Goal: Book appointment/travel/reservation

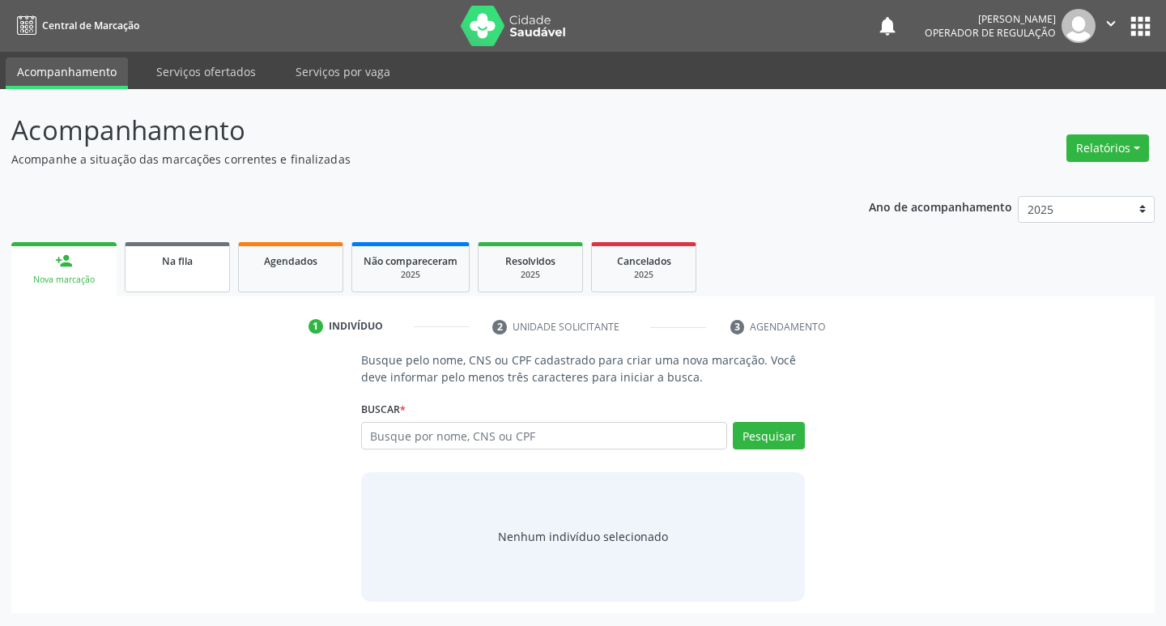
click at [163, 261] on span "Na fila" at bounding box center [177, 261] width 31 height 14
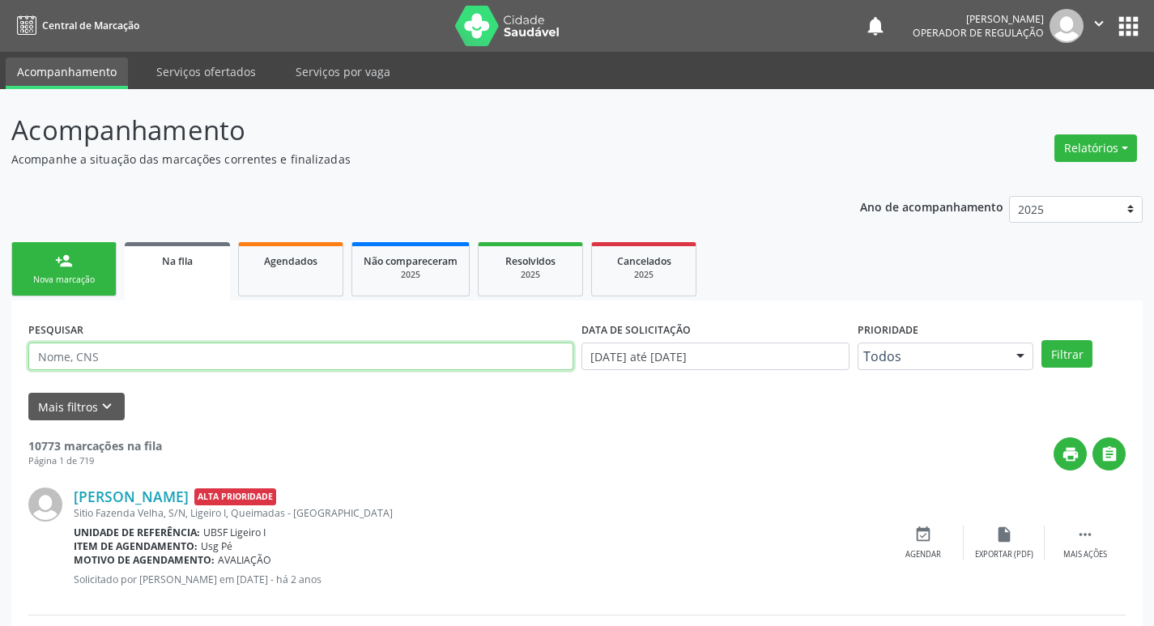
click at [150, 364] on input "text" at bounding box center [300, 357] width 545 height 28
type input "700008711980006"
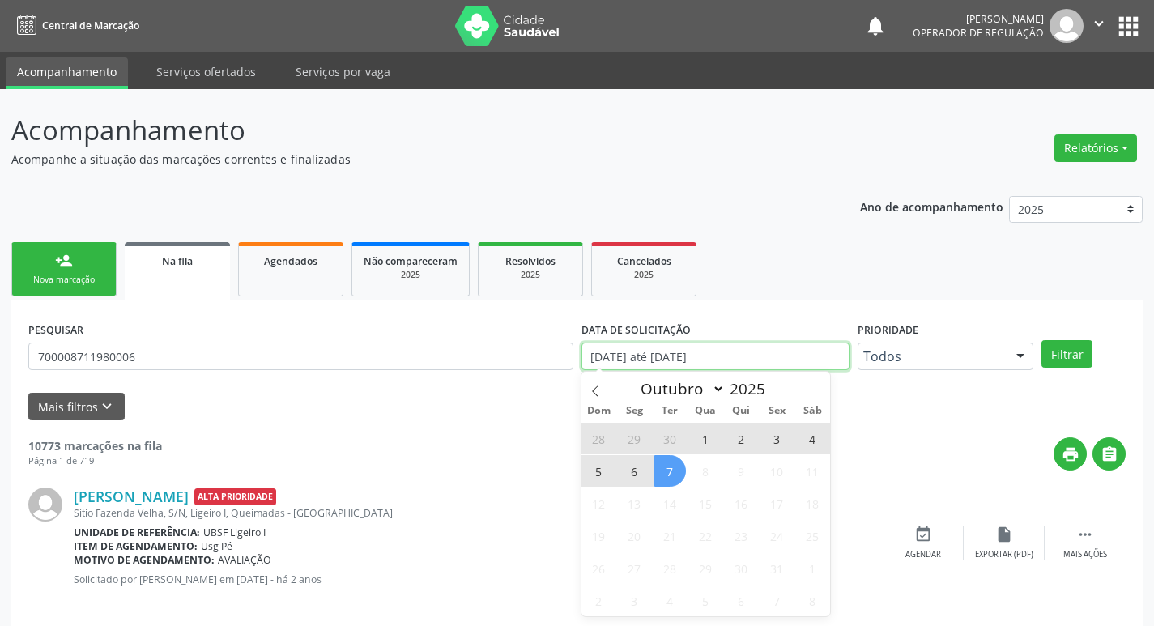
click at [623, 352] on input "[DATE] até [DATE]" at bounding box center [716, 357] width 268 height 28
type input "2021"
select select "0"
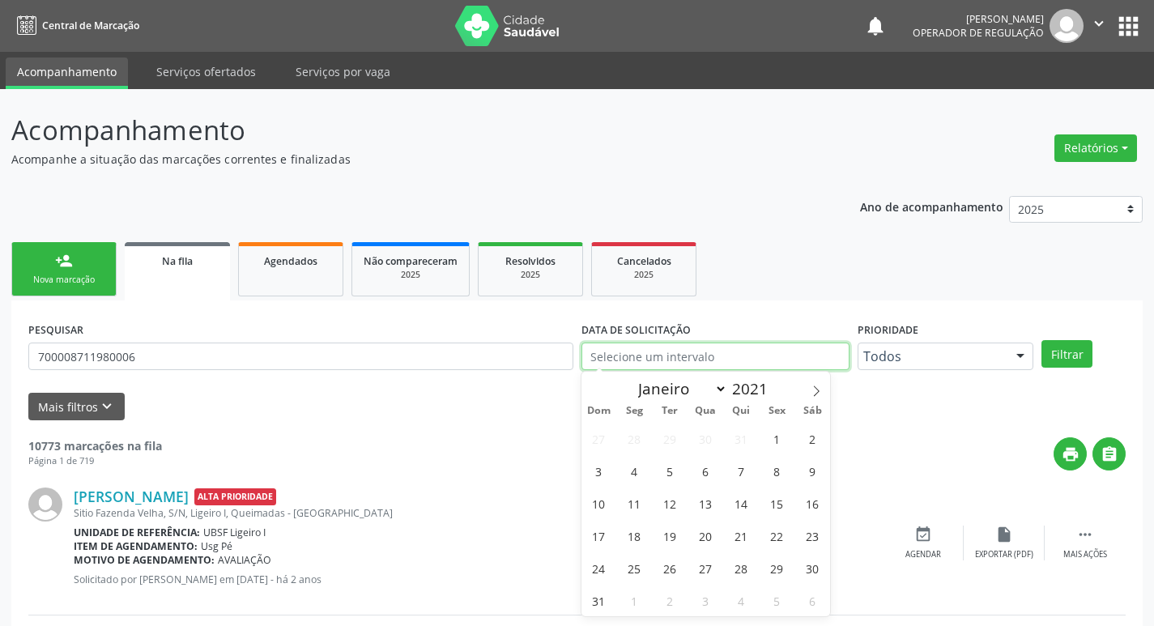
click at [1042, 340] on button "Filtrar" at bounding box center [1067, 354] width 51 height 28
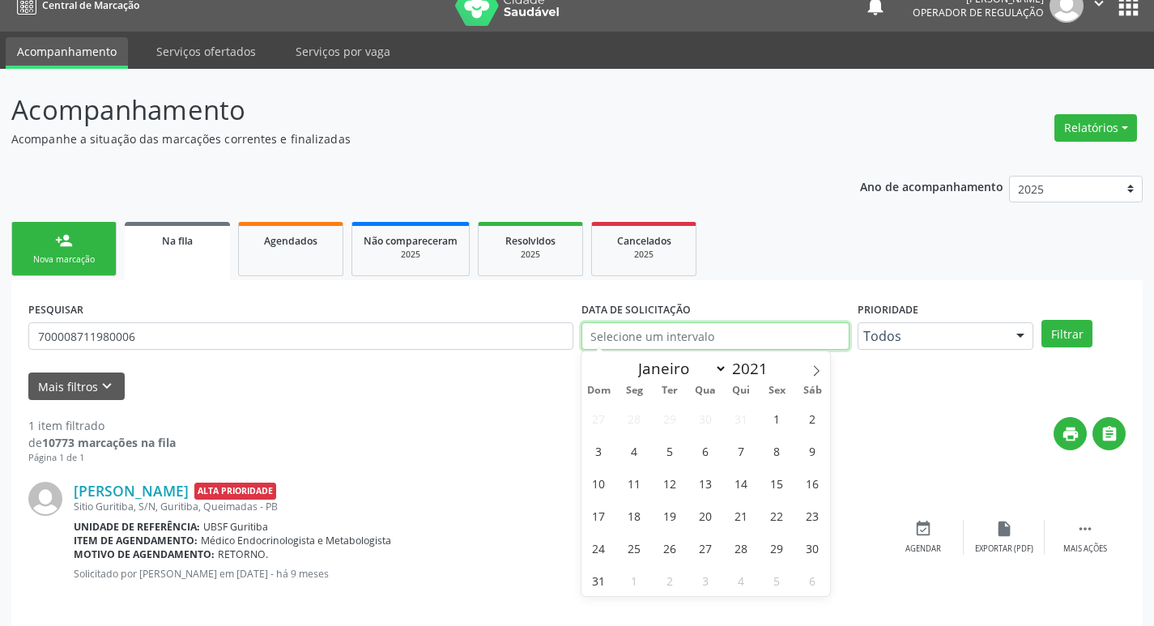
scroll to position [32, 0]
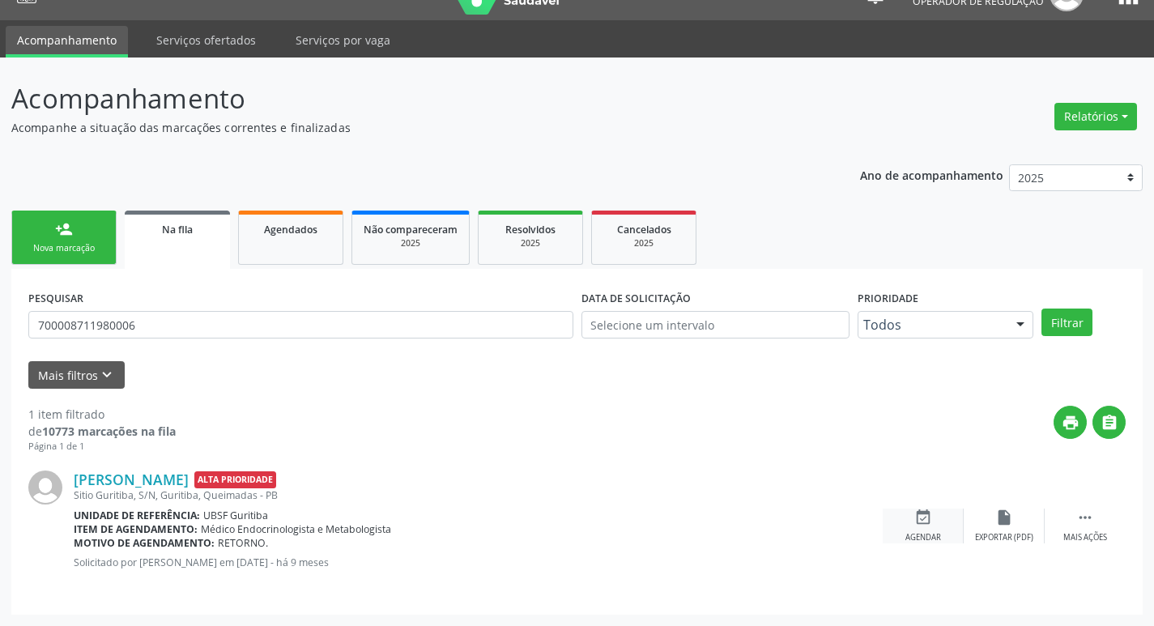
click at [926, 528] on div "event_available Agendar" at bounding box center [923, 526] width 81 height 35
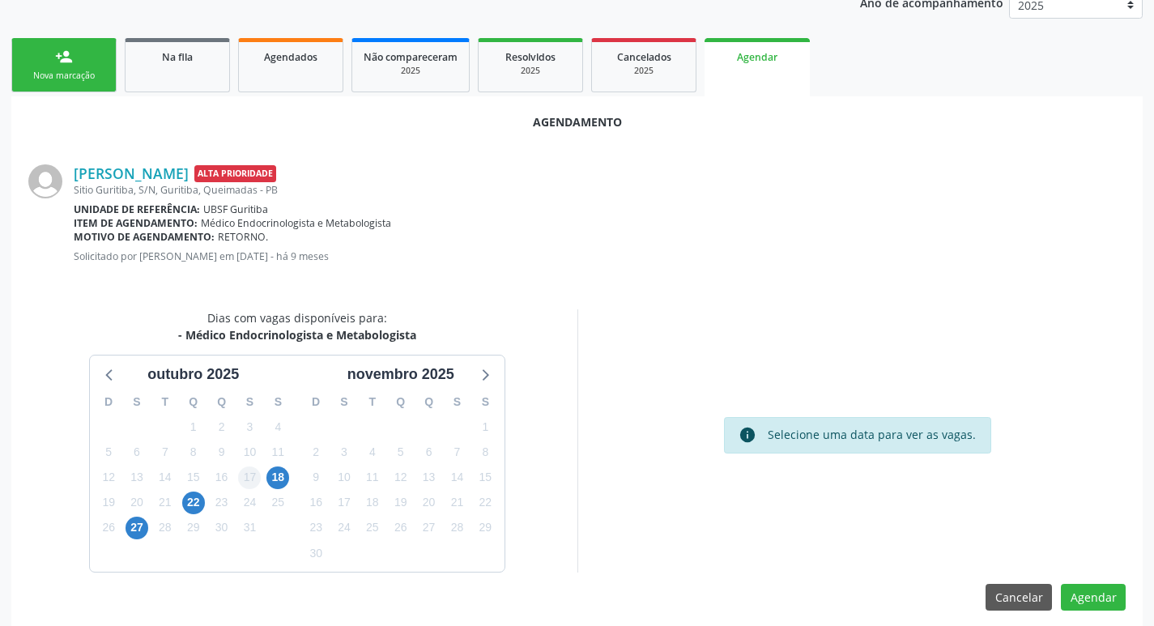
scroll to position [217, 0]
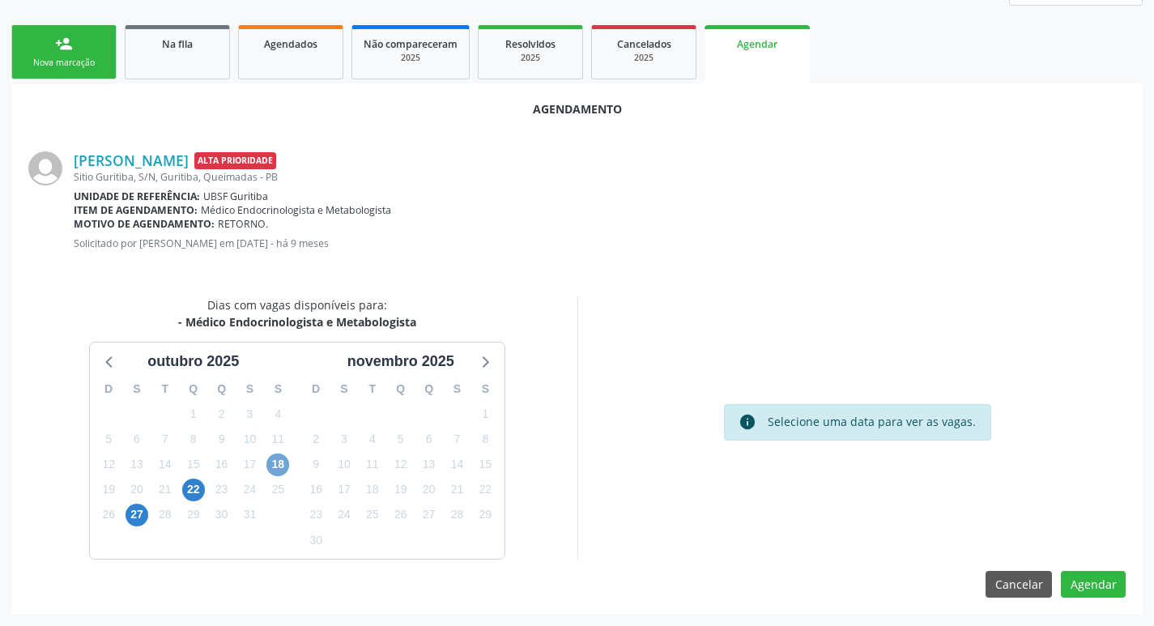
click at [279, 467] on span "18" at bounding box center [277, 465] width 23 height 23
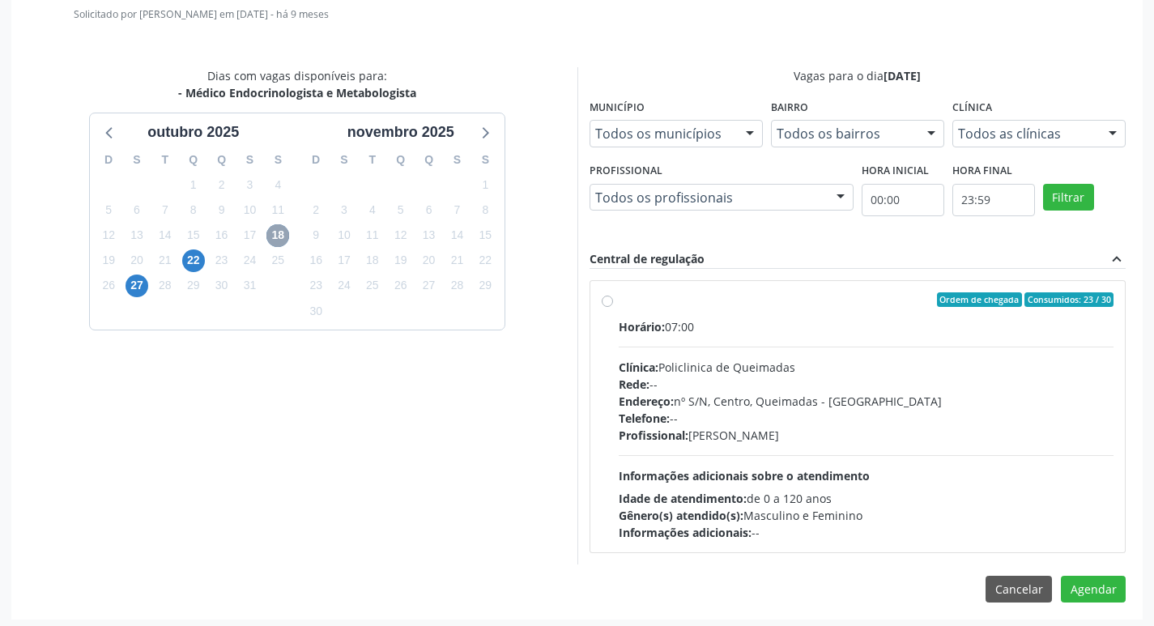
scroll to position [451, 0]
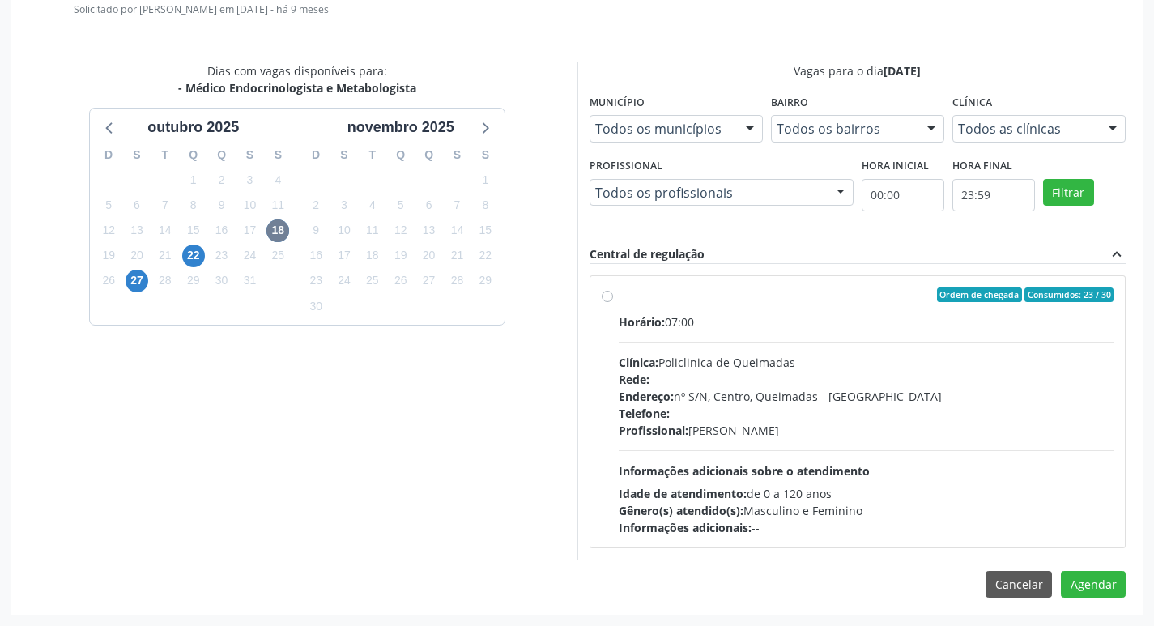
click at [806, 449] on div "Horário: 07:00 Clínica: Policlinica de Queimadas Rede: -- Endereço: nº S/N, Cen…" at bounding box center [867, 424] width 496 height 223
click at [613, 302] on input "Ordem de chegada Consumidos: 23 / 30 Horário: 07:00 Clínica: Policlinica de Que…" at bounding box center [607, 295] width 11 height 15
radio input "true"
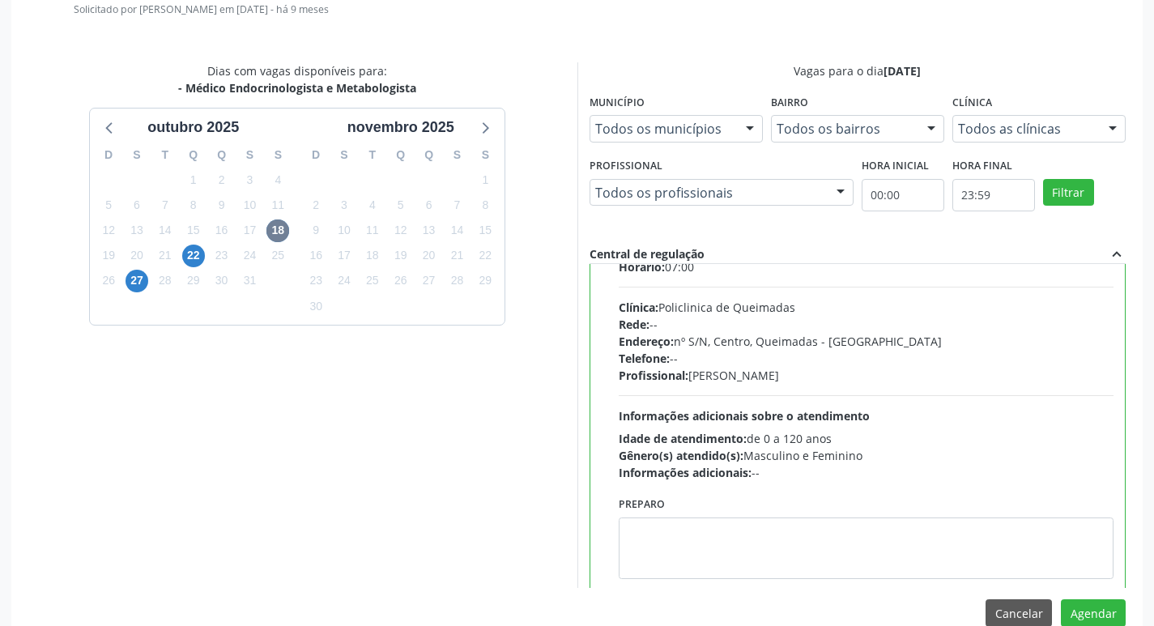
scroll to position [80, 0]
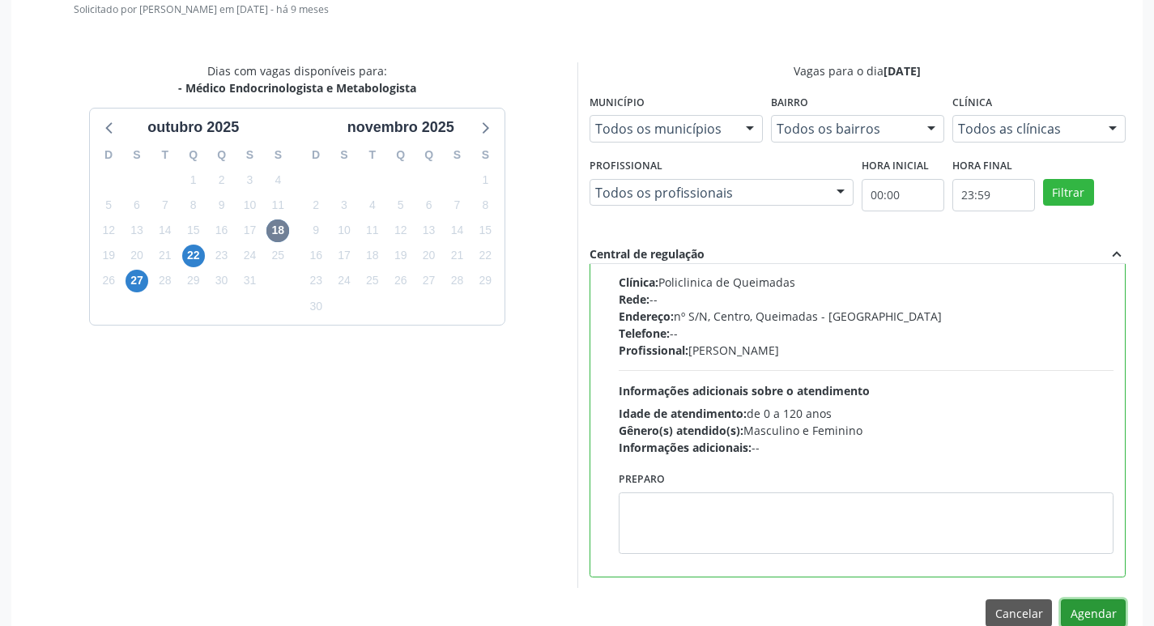
click at [1100, 609] on button "Agendar" at bounding box center [1093, 613] width 65 height 28
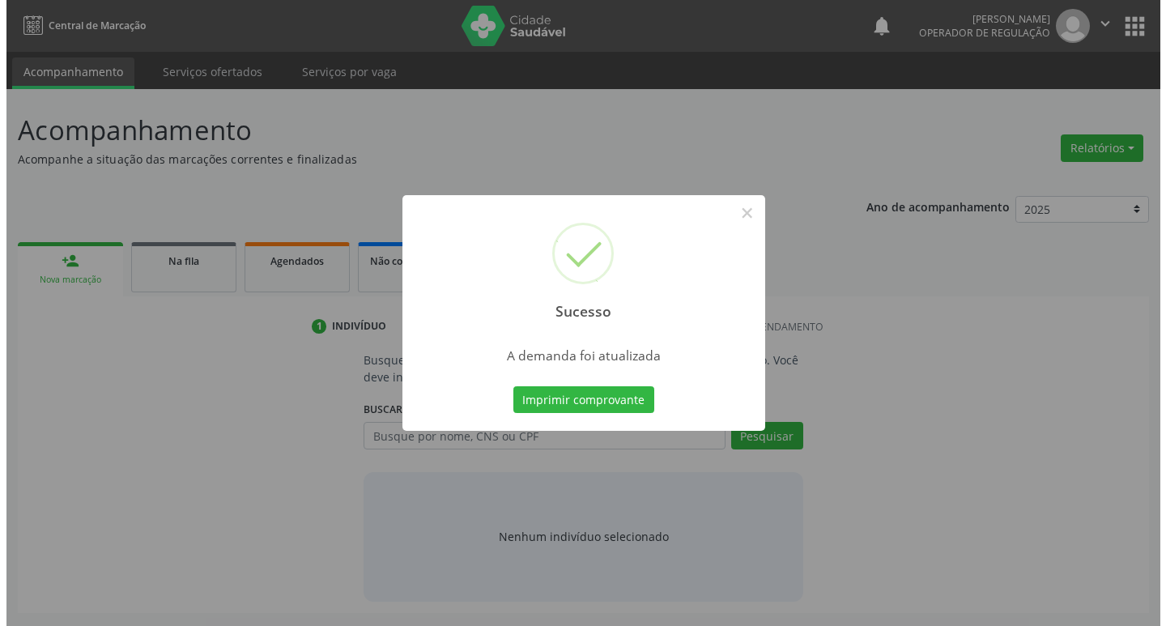
scroll to position [0, 0]
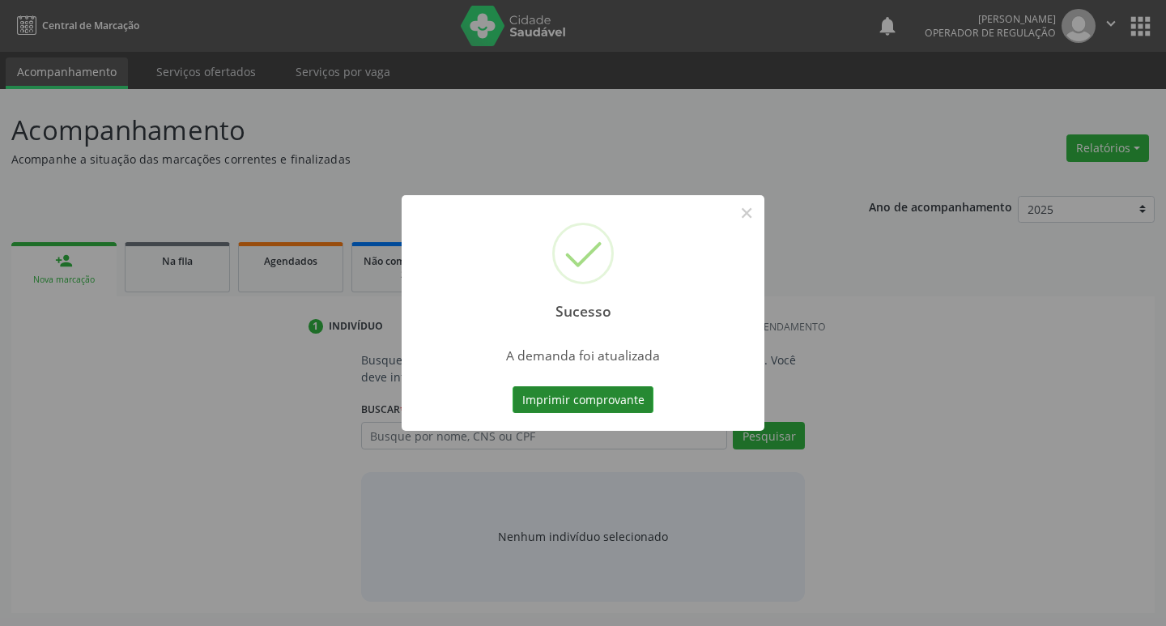
click at [563, 403] on button "Imprimir comprovante" at bounding box center [583, 400] width 141 height 28
